Goal: Find specific page/section: Find specific page/section

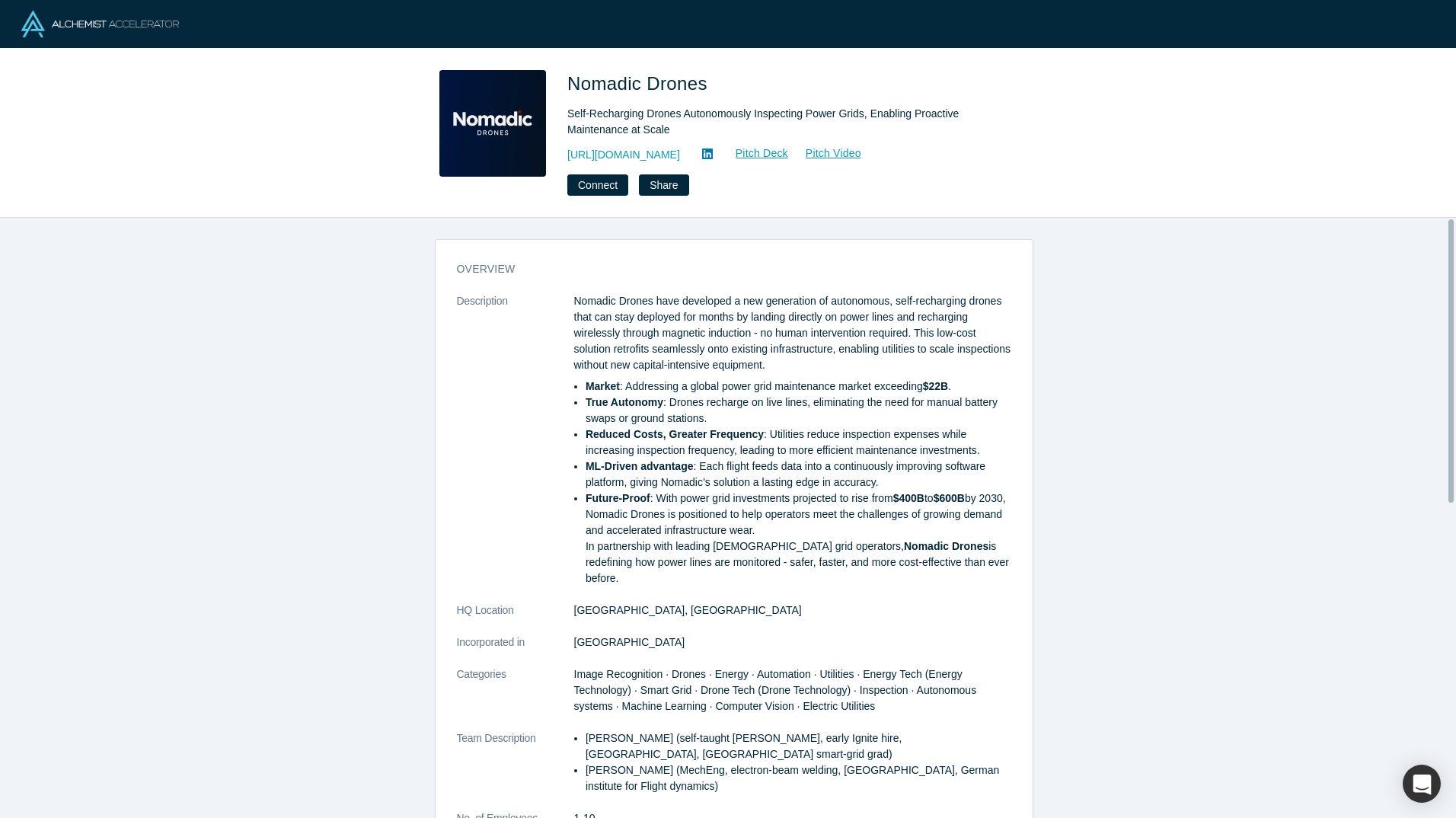
click at [116, 18] on img at bounding box center [100, 24] width 158 height 27
